Goal: Transaction & Acquisition: Download file/media

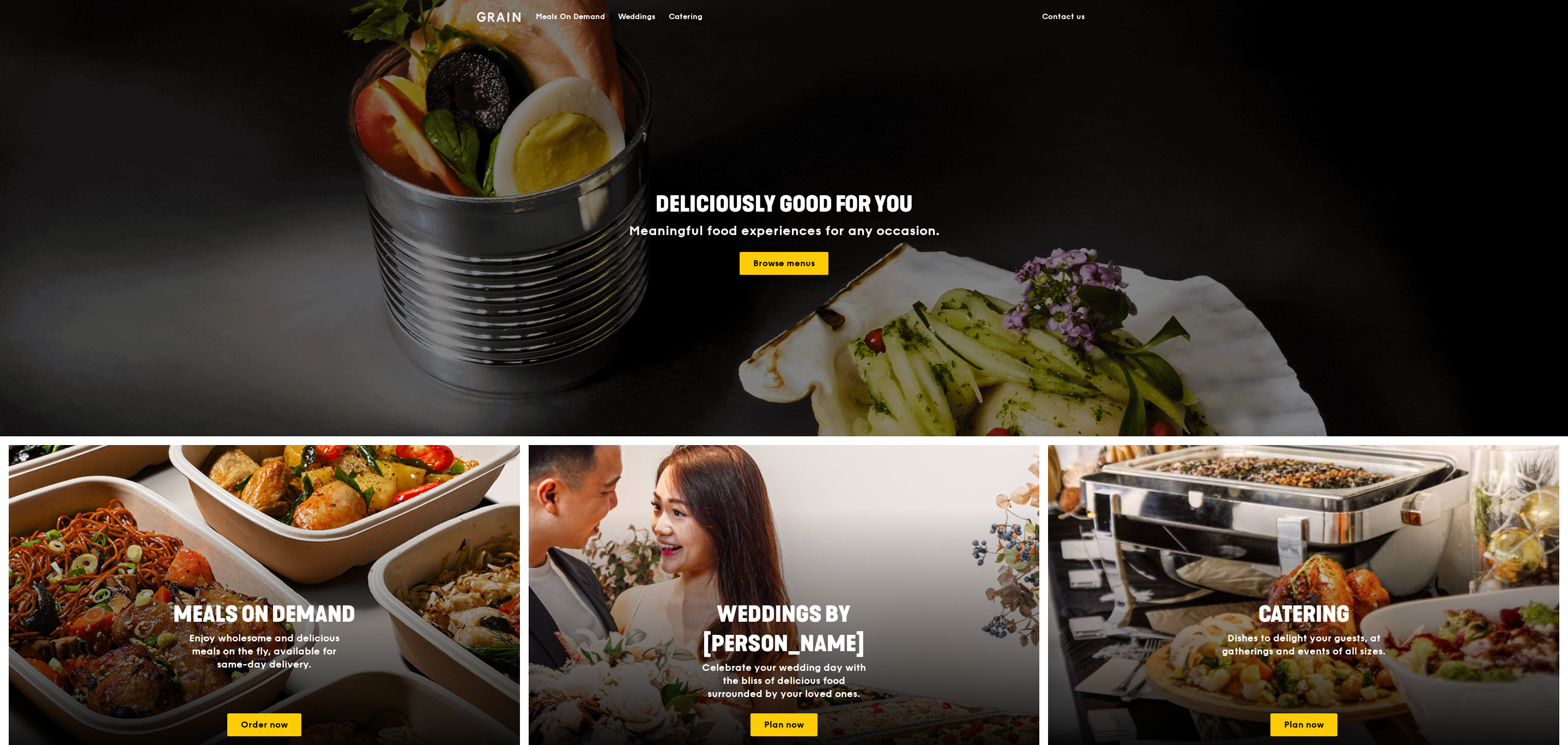
click at [702, 15] on div "Catering" at bounding box center [685, 17] width 34 height 33
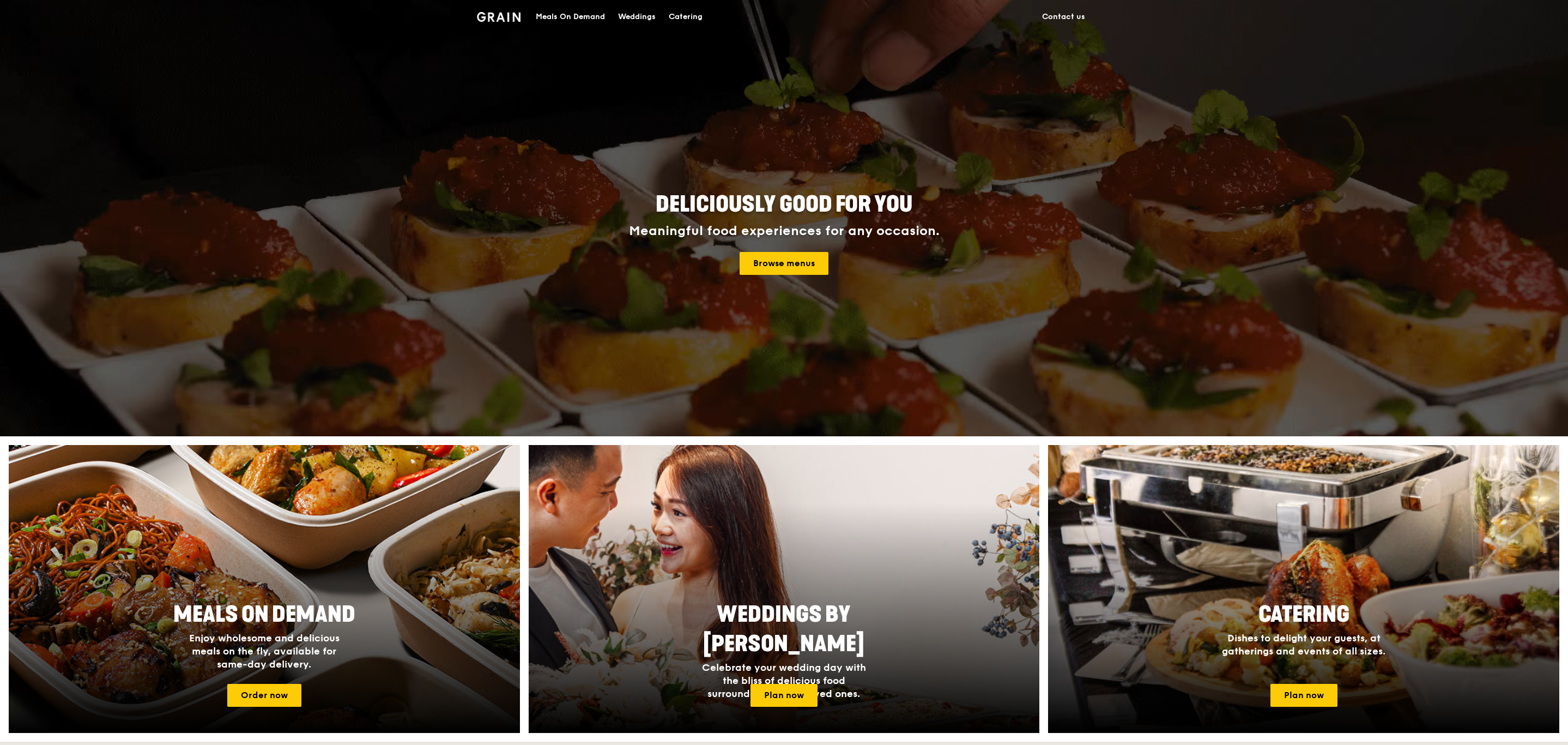
click at [691, 15] on div "Catering" at bounding box center [685, 17] width 34 height 33
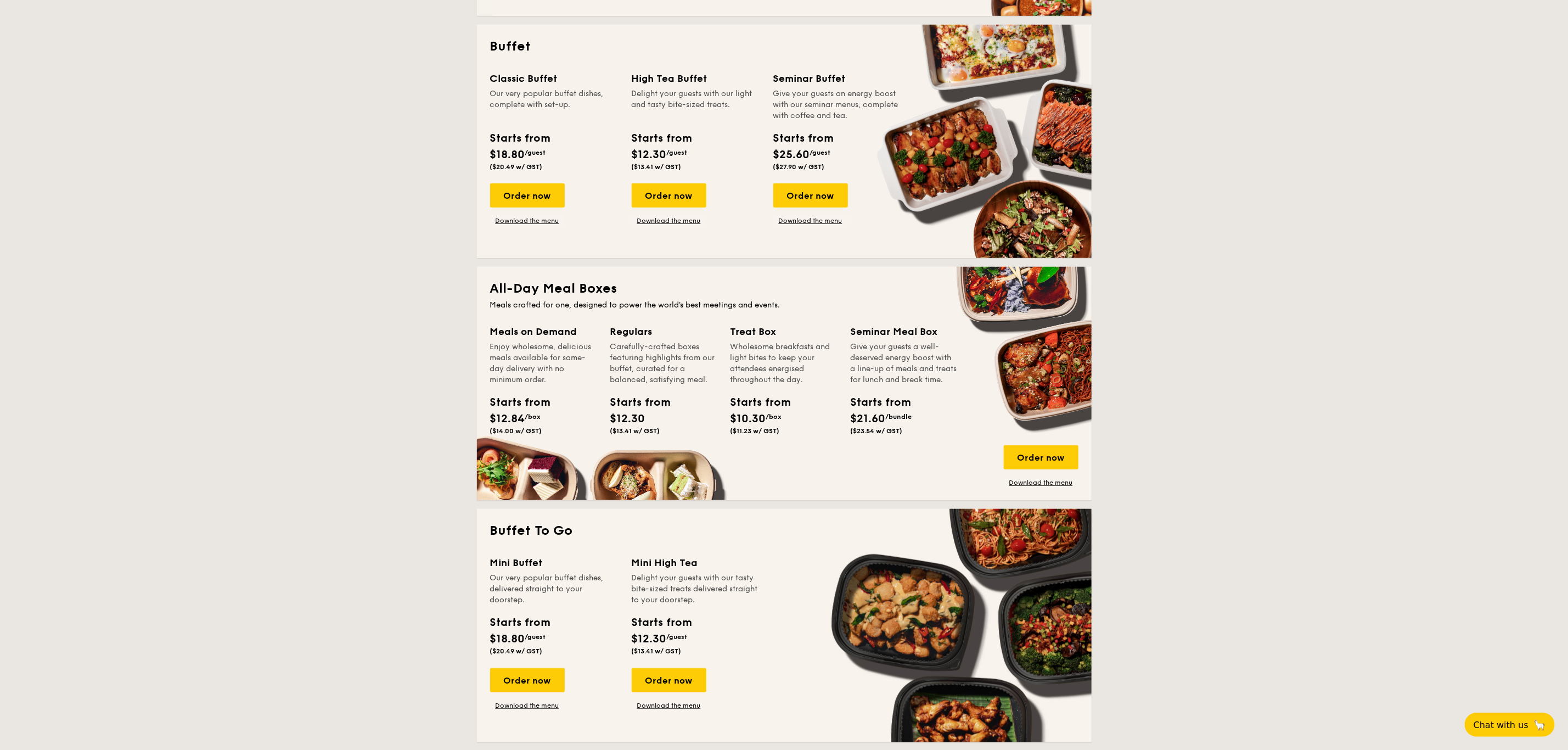
scroll to position [475, 0]
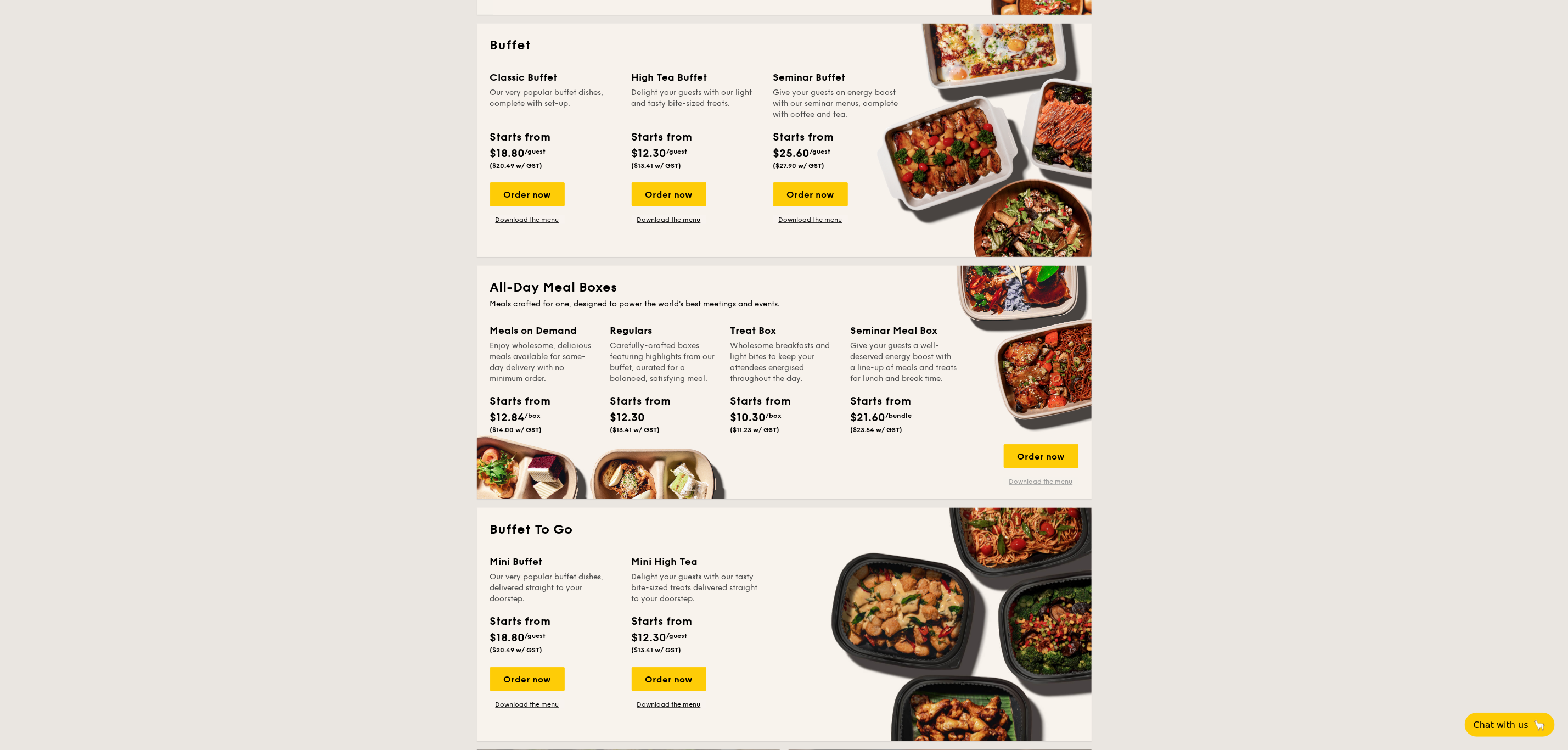
click at [1046, 483] on link "Download the menu" at bounding box center [1041, 482] width 74 height 9
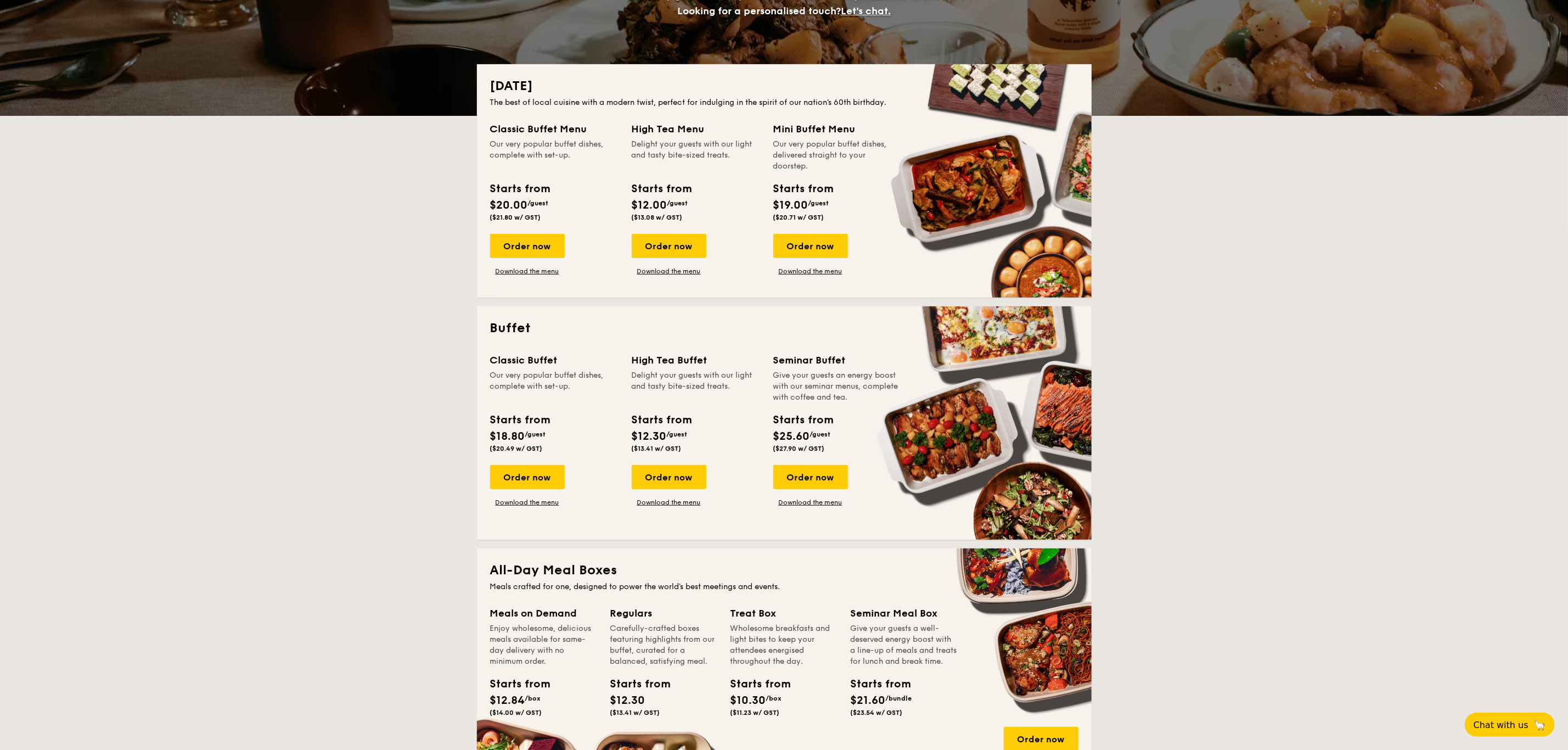
scroll to position [196, 0]
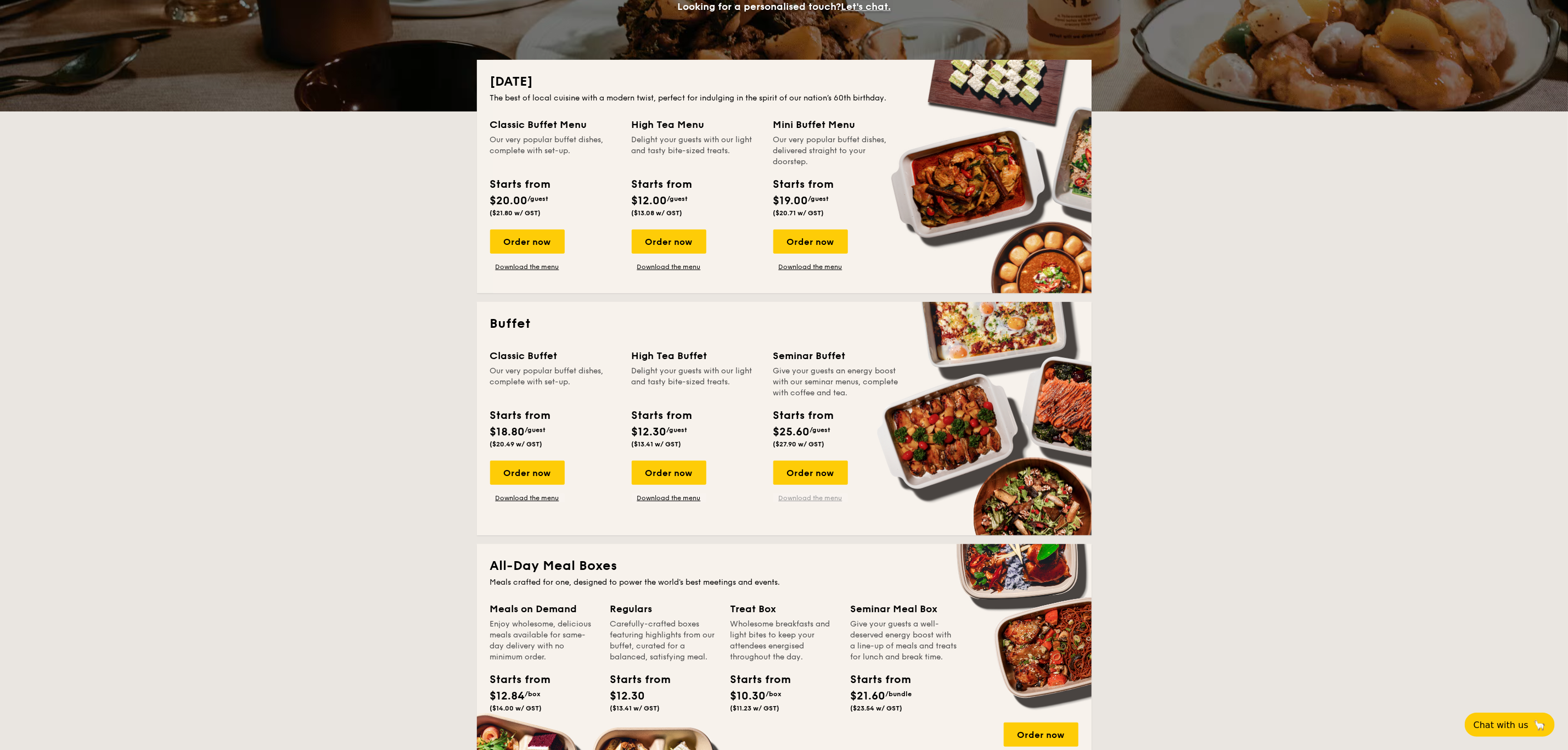
click at [783, 499] on link "Download the menu" at bounding box center [810, 498] width 74 height 9
